Goal: Task Accomplishment & Management: Use online tool/utility

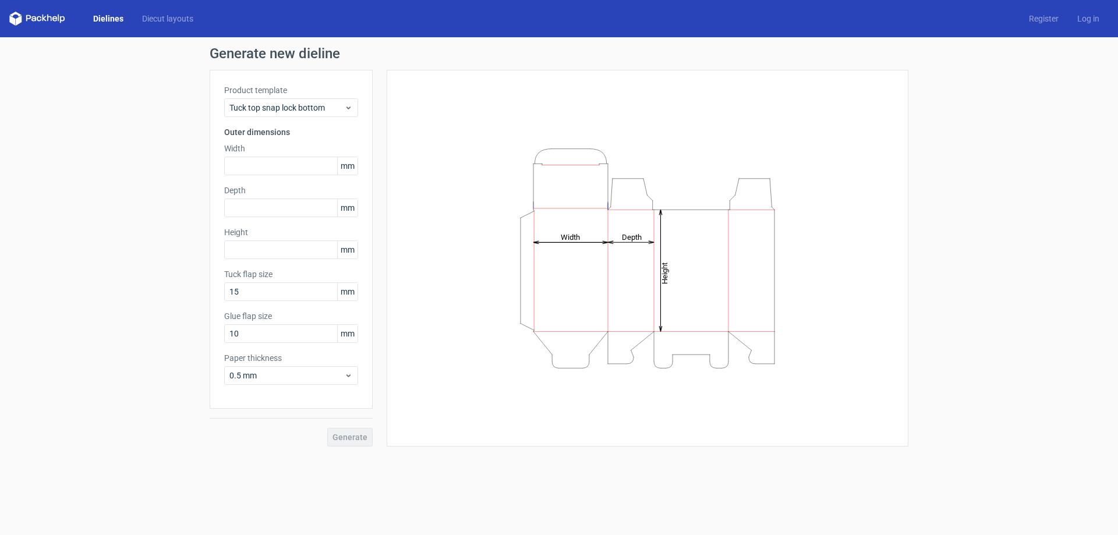
click at [241, 90] on label "Product template" at bounding box center [291, 90] width 134 height 12
click at [256, 102] on span "Tuck top snap lock bottom" at bounding box center [286, 108] width 115 height 12
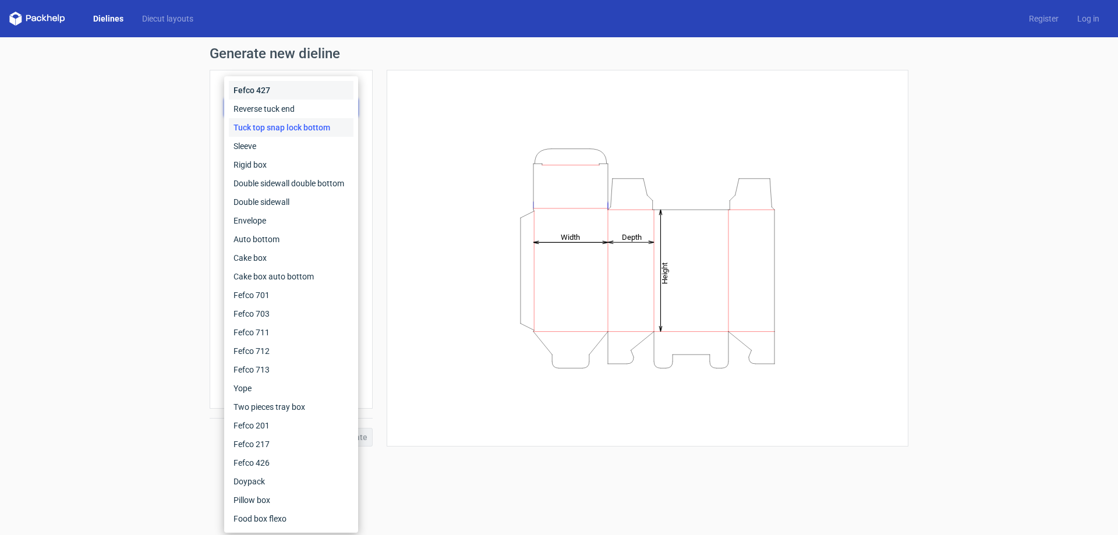
click at [264, 92] on div "Fefco 427" at bounding box center [291, 90] width 125 height 19
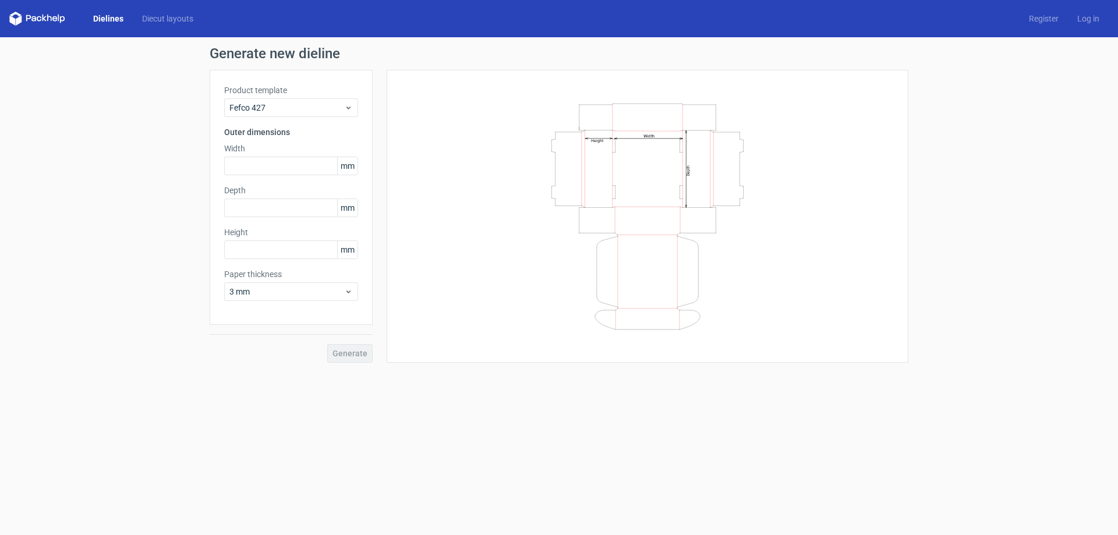
click at [276, 93] on label "Product template" at bounding box center [291, 90] width 134 height 12
click at [268, 108] on span "Fefco 427" at bounding box center [286, 108] width 115 height 12
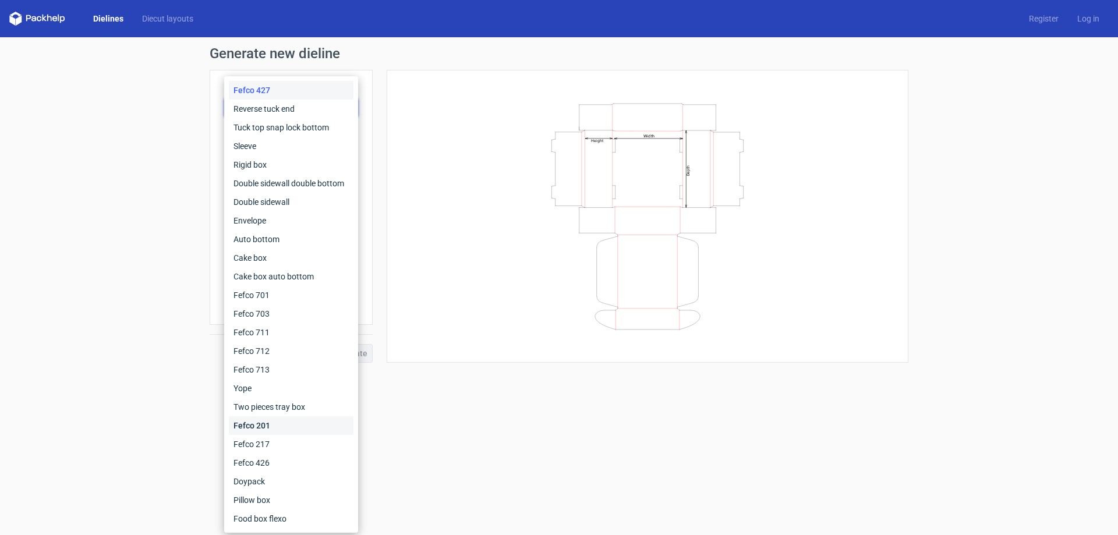
click at [290, 420] on div "Fefco 201" at bounding box center [291, 425] width 125 height 19
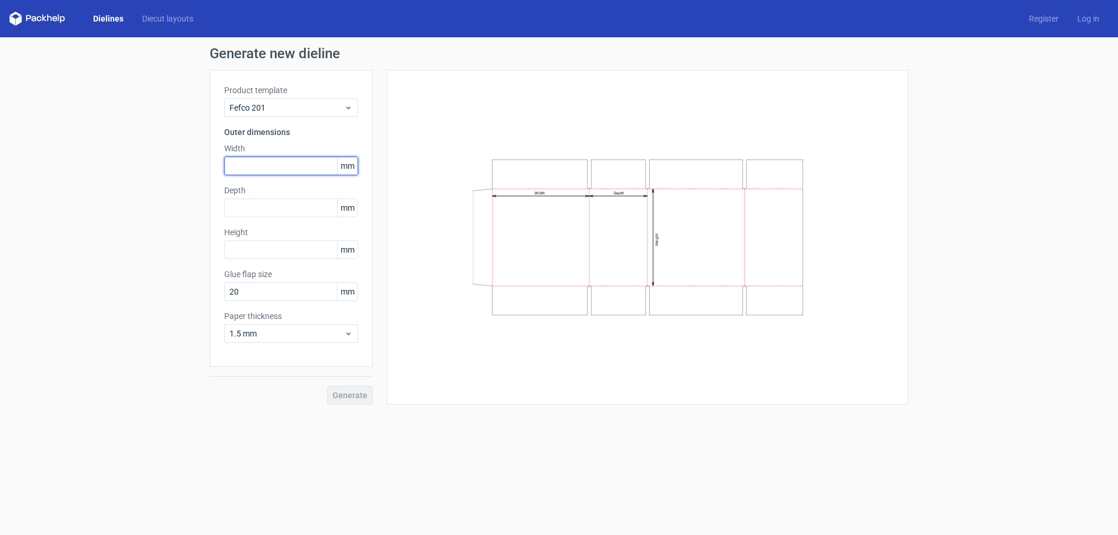
click at [254, 159] on input "text" at bounding box center [291, 166] width 134 height 19
type input "235"
click at [295, 206] on input "text" at bounding box center [291, 208] width 134 height 19
type input "165"
click at [286, 243] on input "text" at bounding box center [291, 250] width 134 height 19
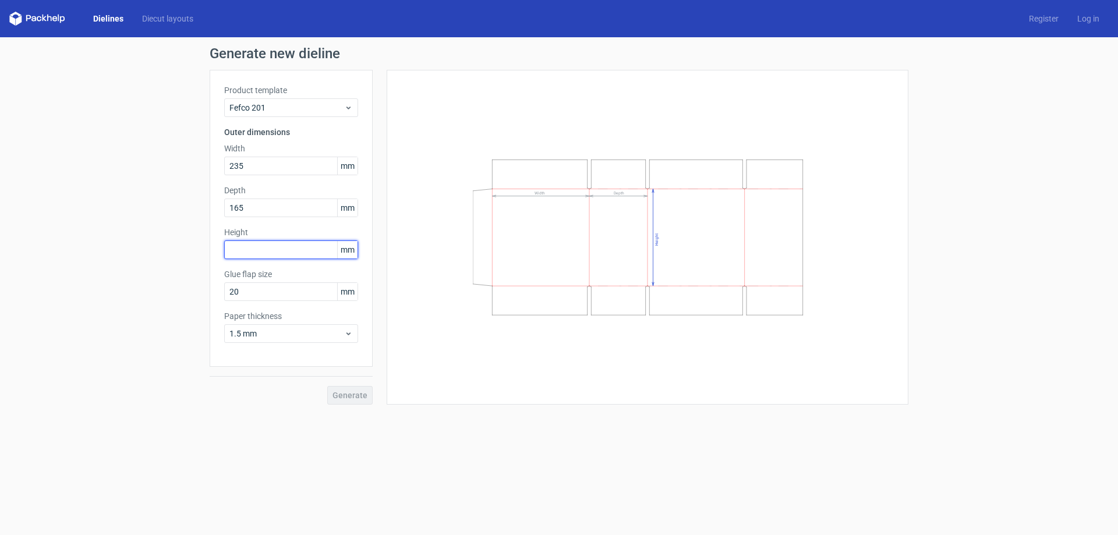
click at [285, 243] on input "text" at bounding box center [291, 250] width 134 height 19
type input "155"
click at [358, 392] on span "Generate" at bounding box center [350, 395] width 35 height 8
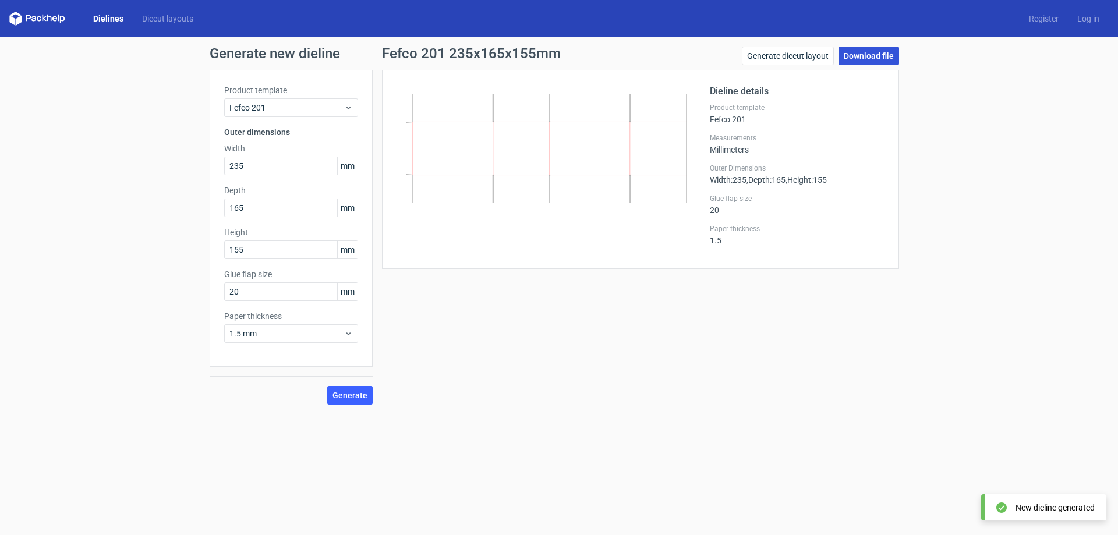
click at [877, 55] on link "Download file" at bounding box center [869, 56] width 61 height 19
click at [814, 52] on link "Generate diecut layout" at bounding box center [788, 56] width 92 height 19
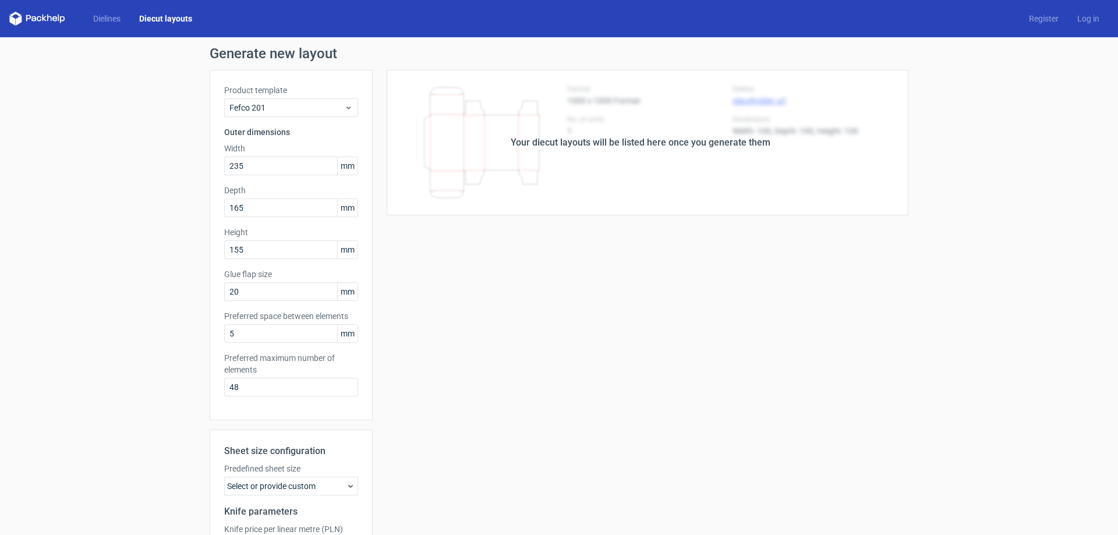
click at [618, 173] on div "Your diecut layouts will be listed here once you generate them" at bounding box center [641, 143] width 536 height 146
click at [503, 268] on div "Your diecut layouts will be listed here once you generate them Height Depth Wid…" at bounding box center [641, 365] width 536 height 590
click at [238, 309] on div "Product template Fefco 201 Outer dimensions Width 235 mm Depth 165 mm Height 15…" at bounding box center [291, 245] width 163 height 351
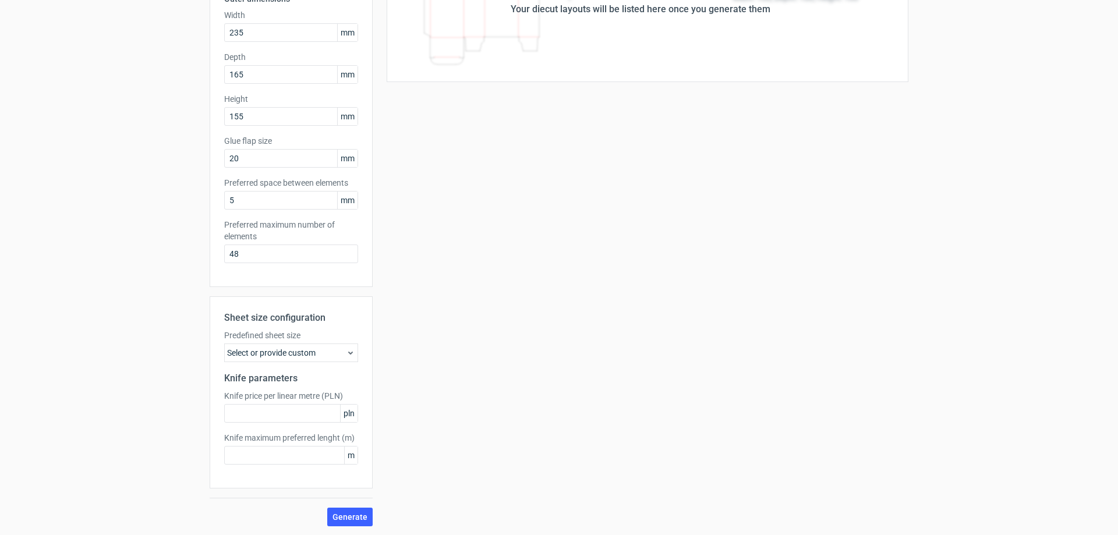
scroll to position [134, 0]
click at [344, 519] on span "Generate" at bounding box center [350, 516] width 35 height 8
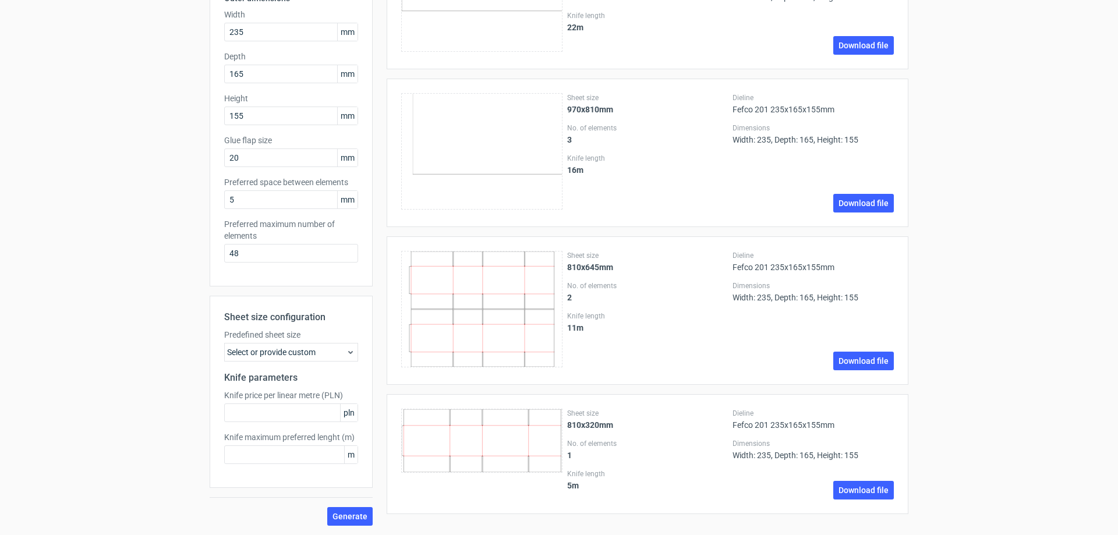
scroll to position [0, 0]
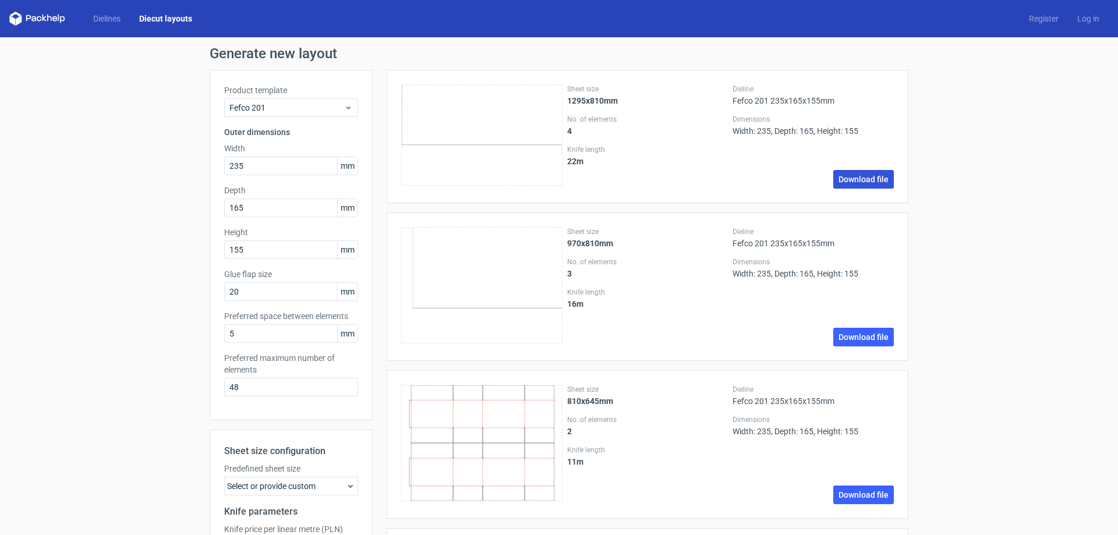
click at [853, 178] on link "Download file" at bounding box center [863, 179] width 61 height 19
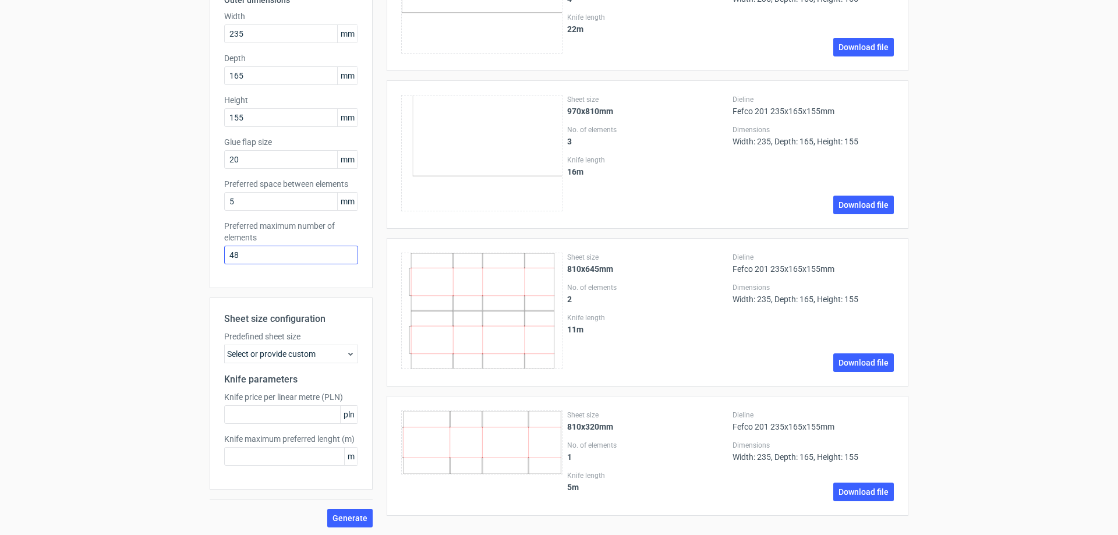
scroll to position [134, 0]
drag, startPoint x: 253, startPoint y: 258, endPoint x: 207, endPoint y: 256, distance: 45.5
click at [210, 256] on div "Product template Fefco 201 Outer dimensions Width 235 mm Depth 165 mm Height 15…" at bounding box center [291, 111] width 163 height 351
type input "1"
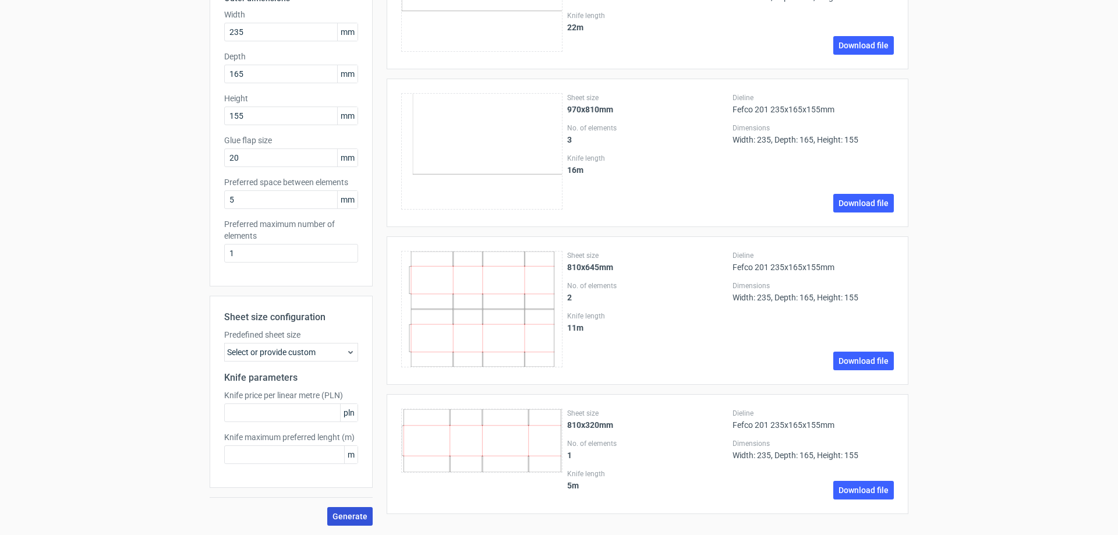
click at [354, 510] on button "Generate" at bounding box center [349, 516] width 45 height 19
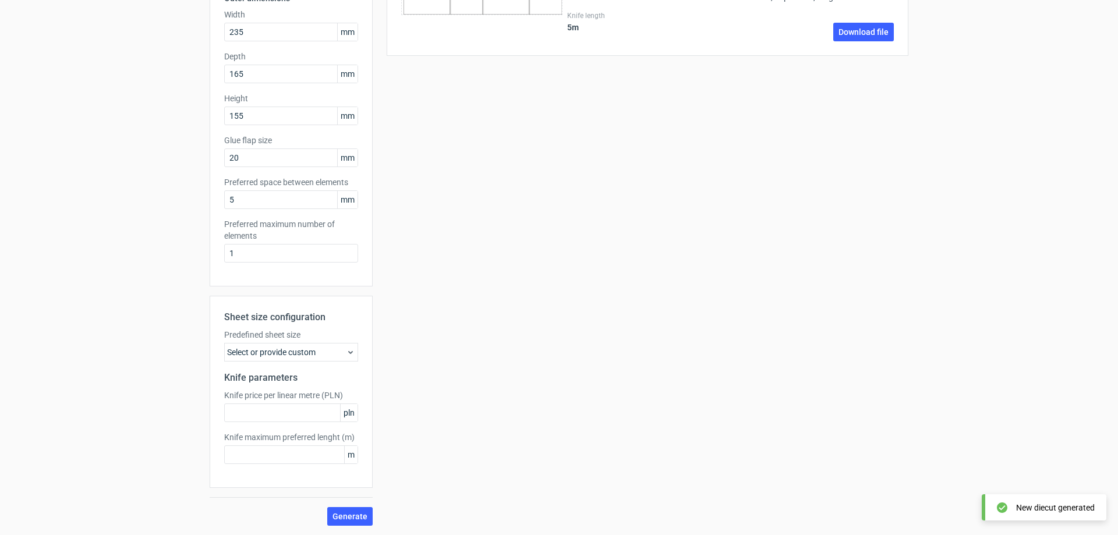
scroll to position [0, 0]
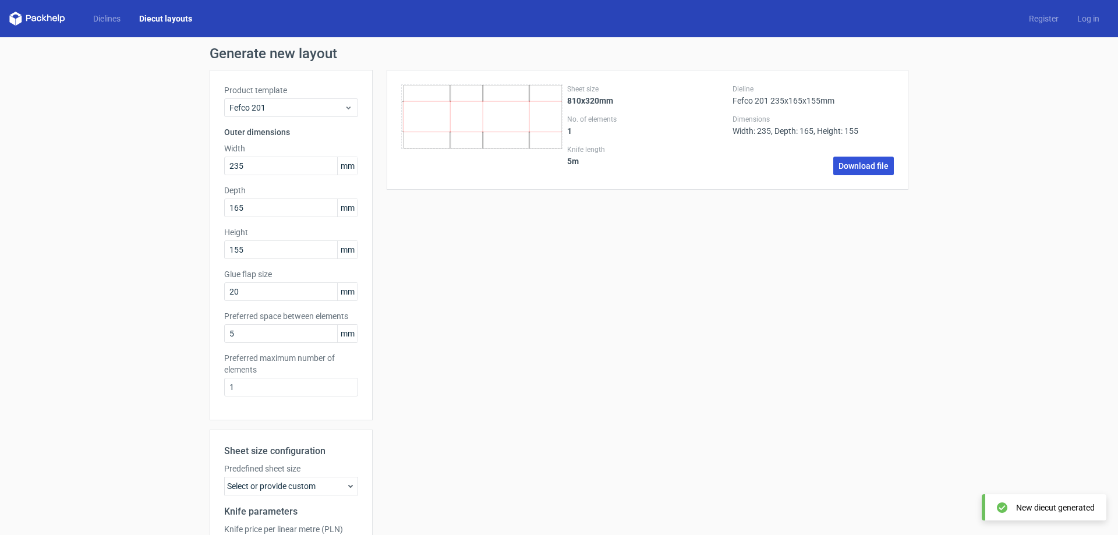
click at [872, 169] on link "Download file" at bounding box center [863, 166] width 61 height 19
